Goal: Task Accomplishment & Management: Use online tool/utility

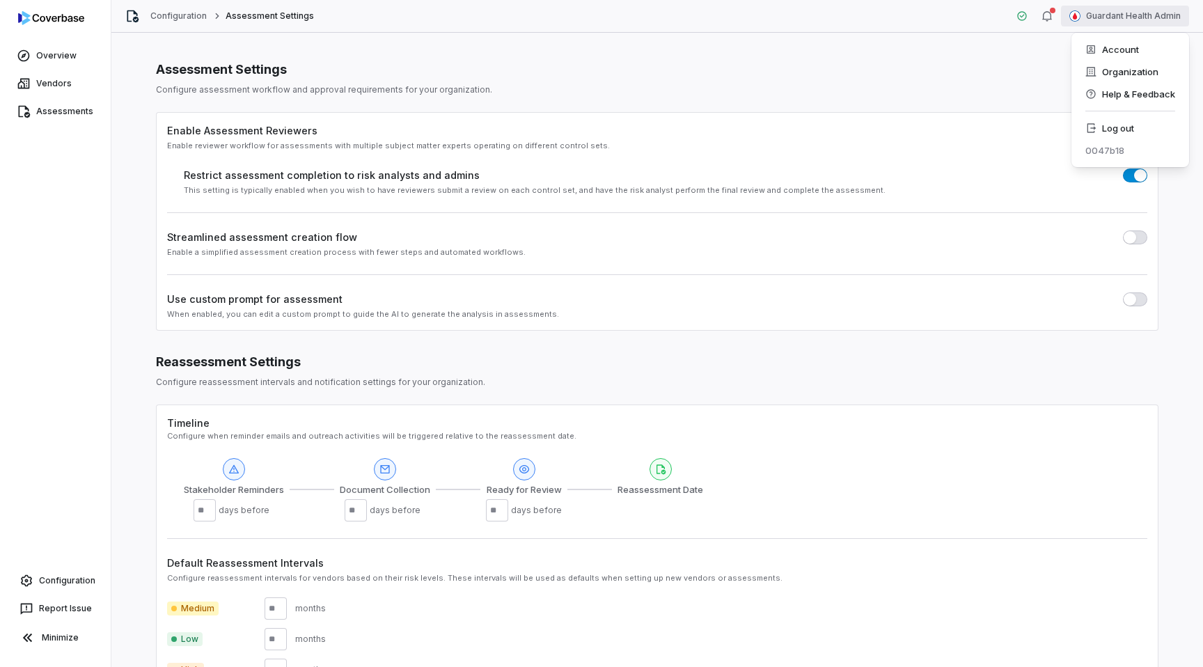
click at [1116, 10] on html "Overview Vendors Assessments Configuration Report Issue Minimize Configuration …" at bounding box center [601, 333] width 1203 height 667
click at [1146, 127] on div "Log out" at bounding box center [1130, 128] width 107 height 22
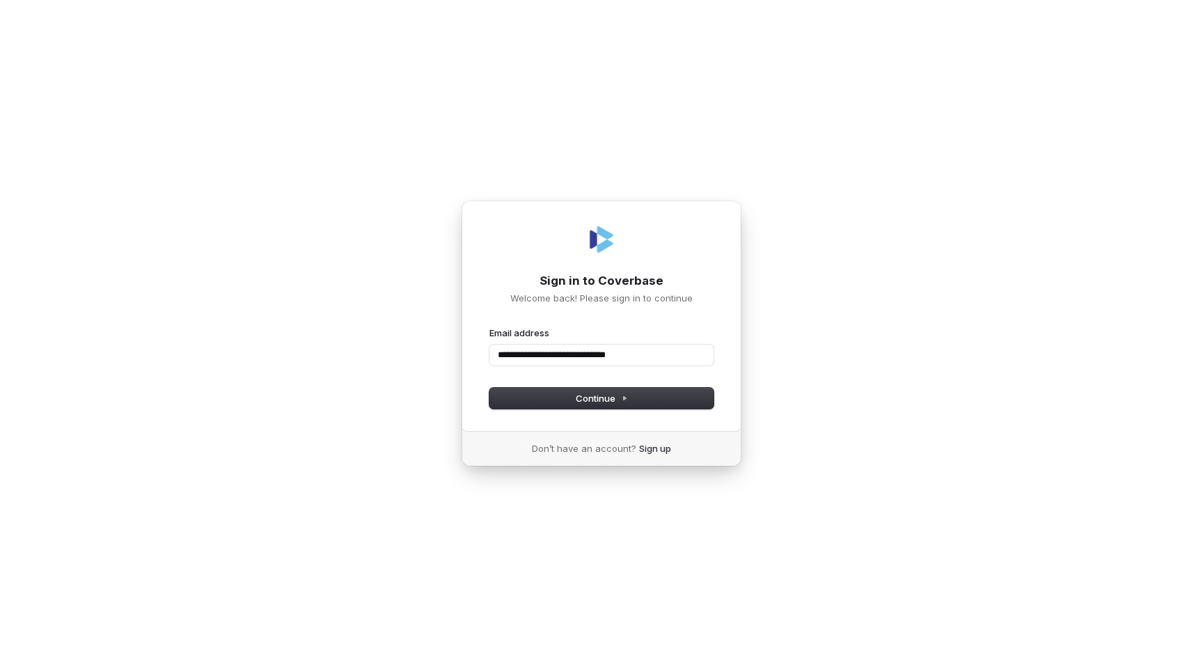
type input "**********"
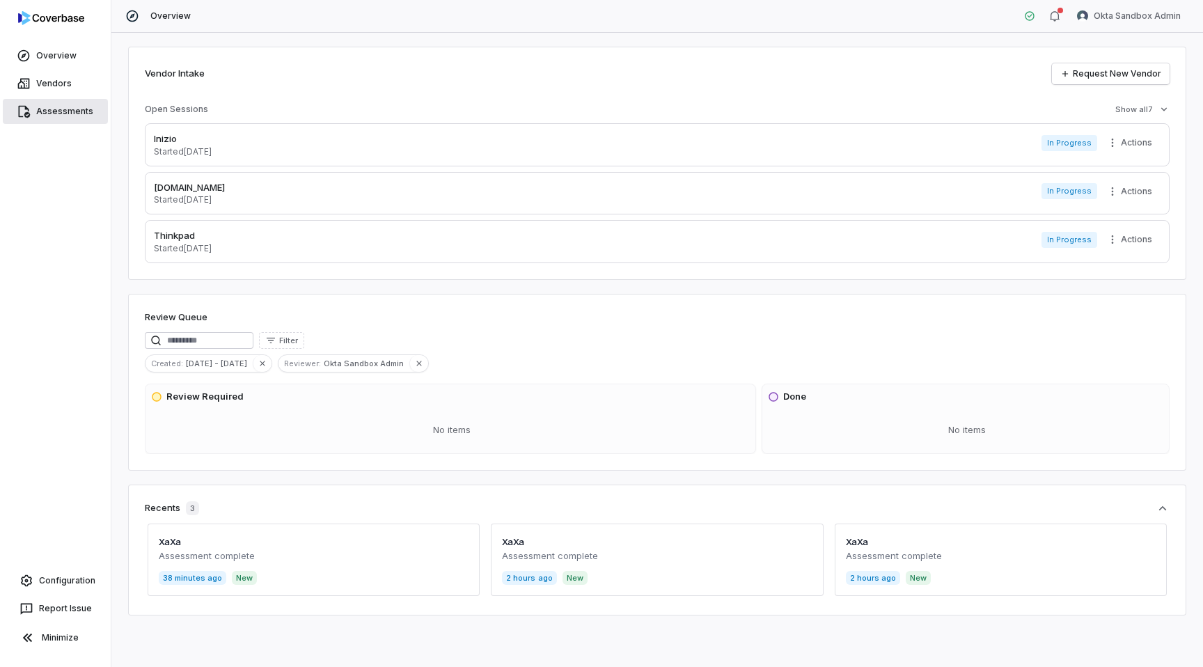
click at [44, 106] on link "Assessments" at bounding box center [55, 111] width 105 height 25
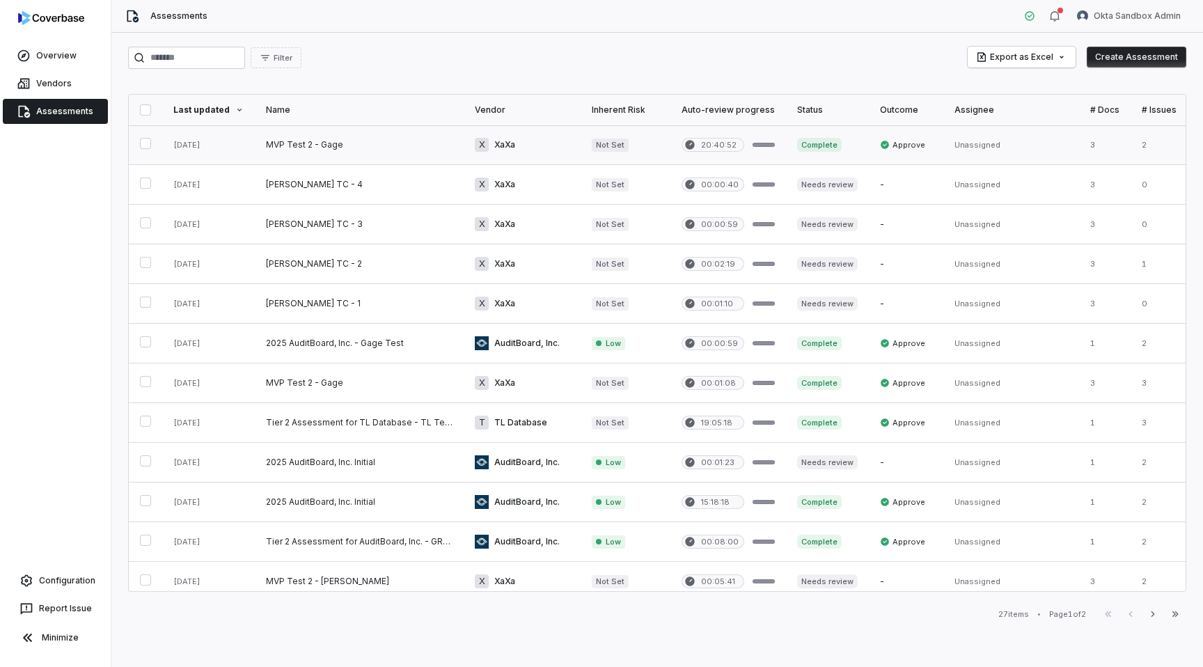
click at [391, 140] on link at bounding box center [359, 144] width 209 height 39
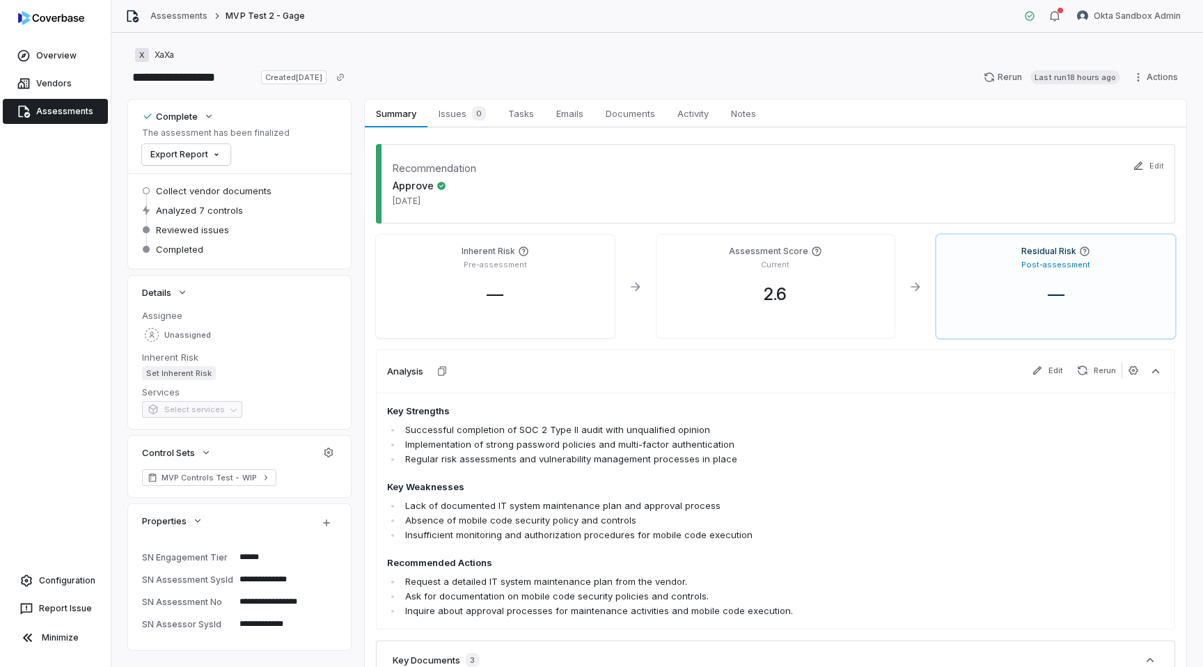
click at [1142, 195] on div "Recommendation Approve Aug 26, 2025" at bounding box center [775, 183] width 799 height 79
click at [1124, 203] on div "Recommendation Approve Aug 26, 2025" at bounding box center [775, 183] width 799 height 79
type textarea "*"
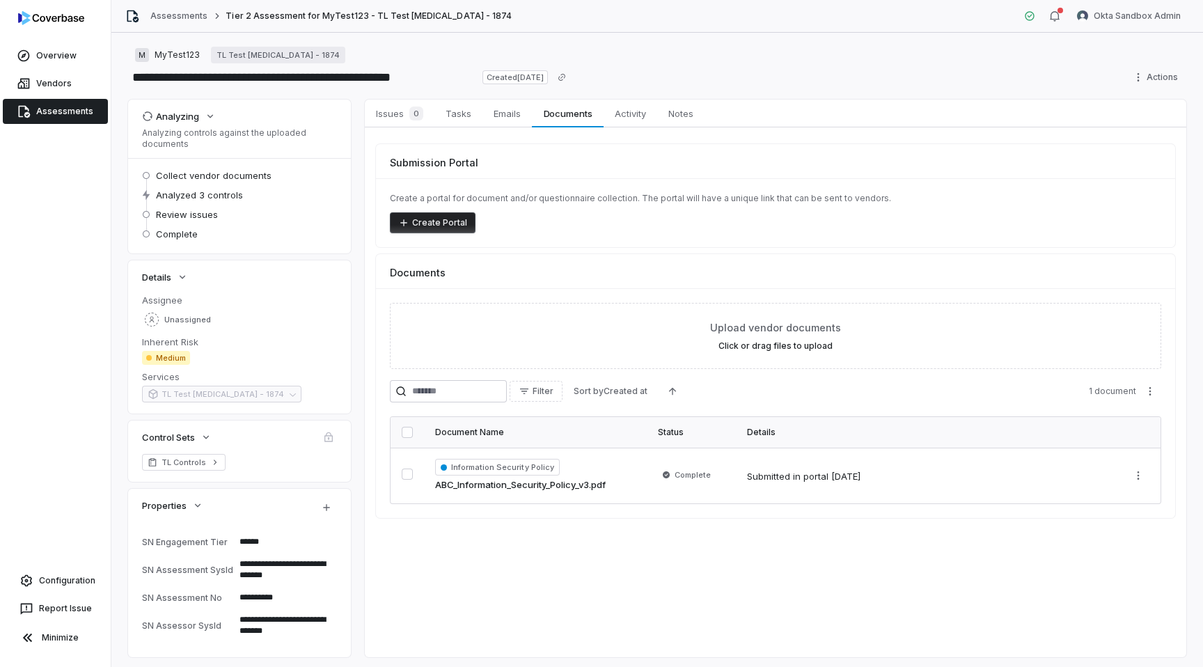
type textarea "*"
